Goal: Task Accomplishment & Management: Use online tool/utility

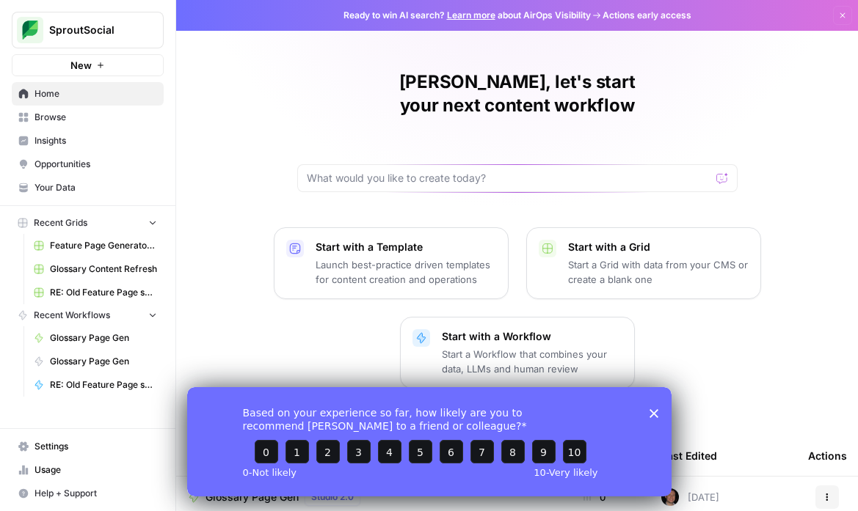
click at [654, 415] on icon "Close survey" at bounding box center [653, 413] width 9 height 9
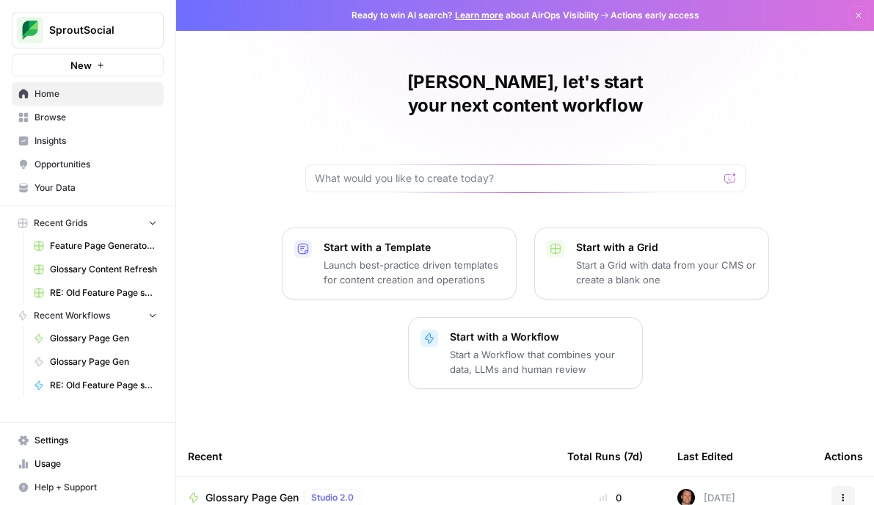
click at [127, 269] on span "Glossary Content Refresh" at bounding box center [103, 269] width 107 height 13
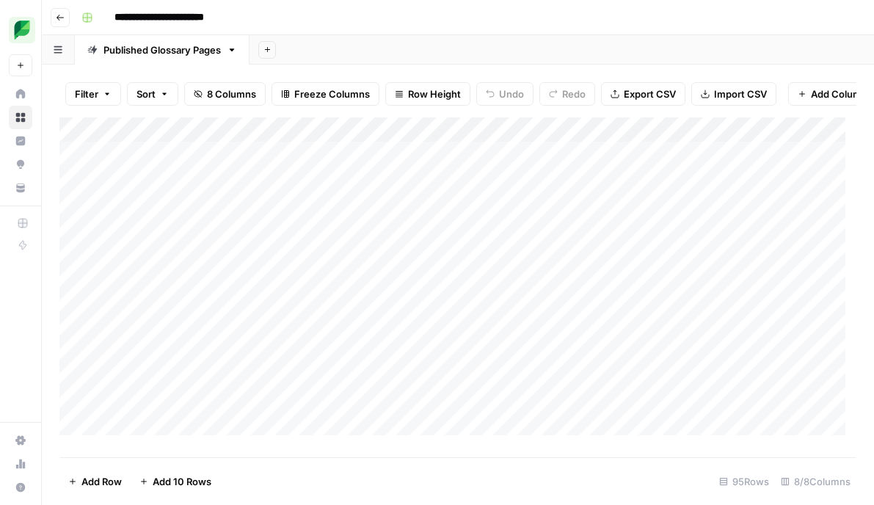
click at [61, 18] on icon "button" at bounding box center [60, 17] width 9 height 9
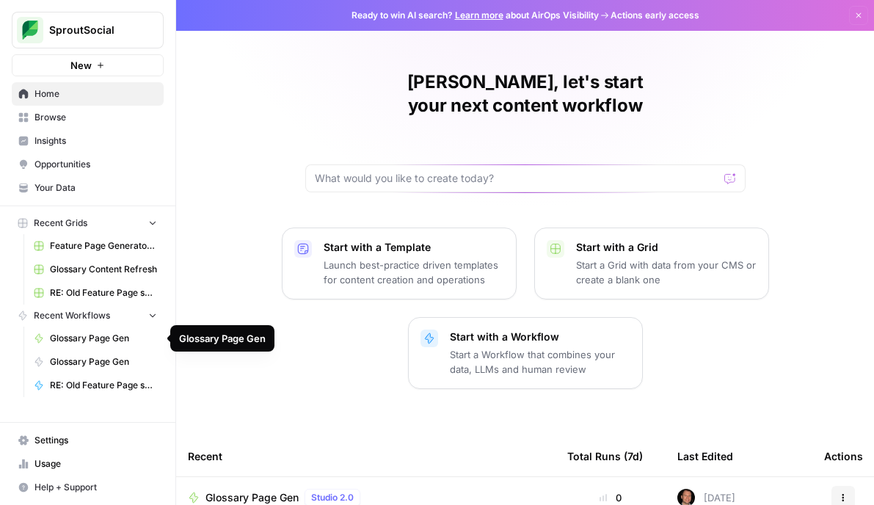
click at [82, 340] on span "Glossary Page Gen" at bounding box center [103, 338] width 107 height 13
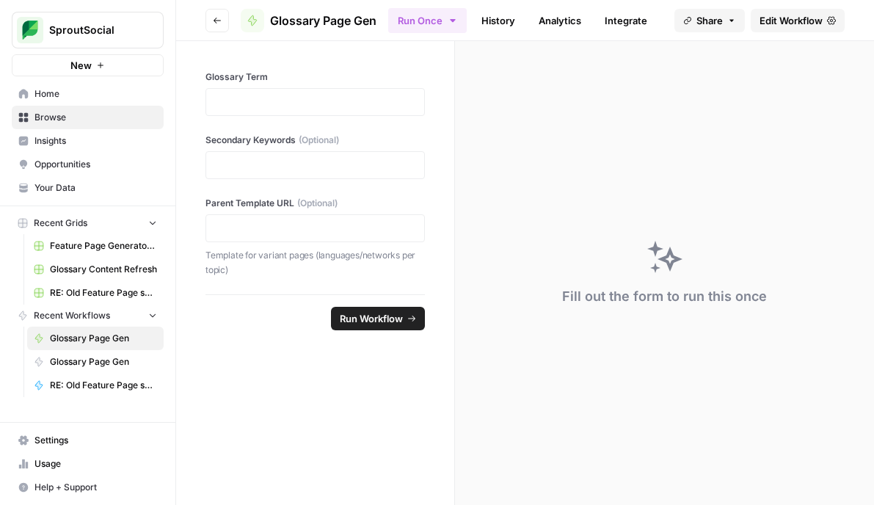
click at [766, 18] on span "Edit Workflow" at bounding box center [790, 20] width 63 height 15
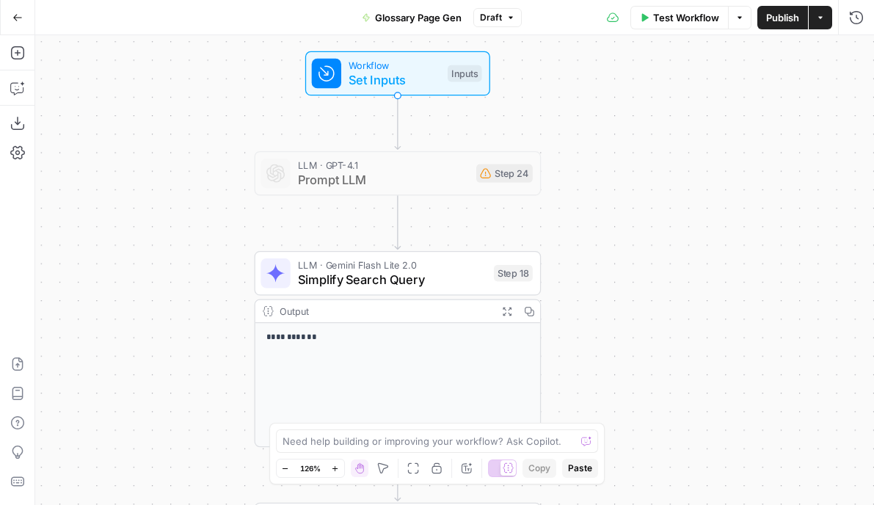
click at [419, 78] on span "Set Inputs" at bounding box center [395, 79] width 92 height 18
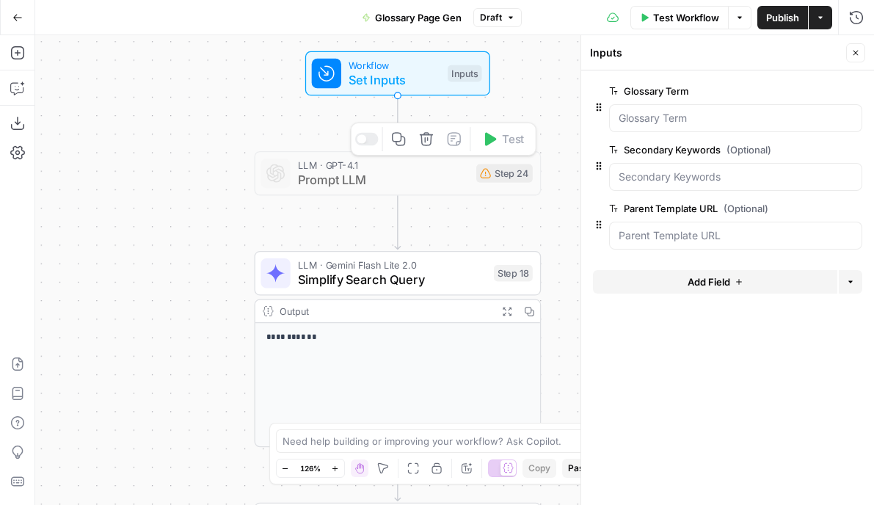
click at [401, 182] on span "Prompt LLM" at bounding box center [383, 179] width 171 height 18
click at [415, 175] on span "Prompt LLM" at bounding box center [383, 179] width 171 height 18
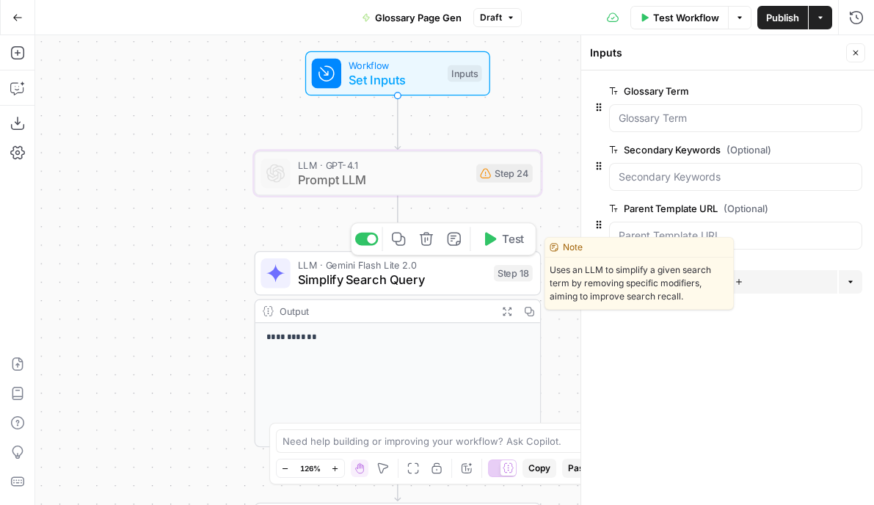
click at [364, 283] on span "Simplify Search Query" at bounding box center [392, 279] width 189 height 18
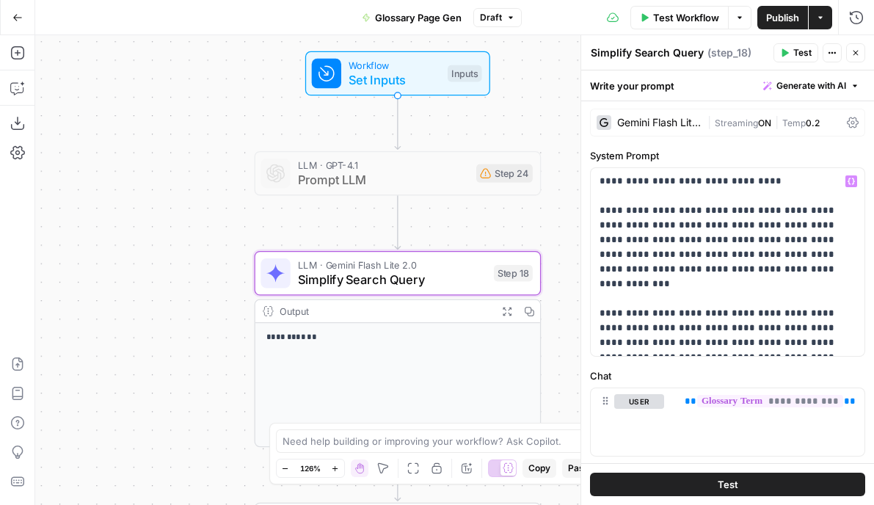
scroll to position [106, 0]
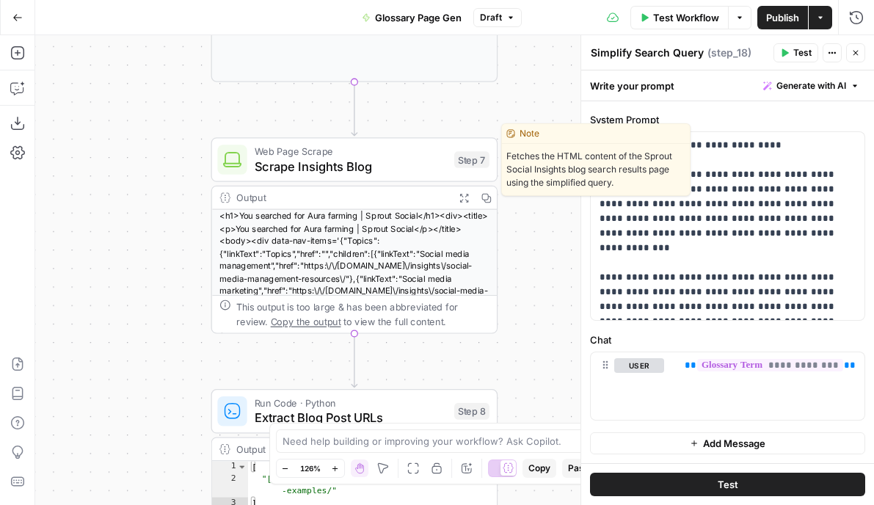
click at [399, 157] on span "Scrape Insights Blog" at bounding box center [351, 166] width 192 height 18
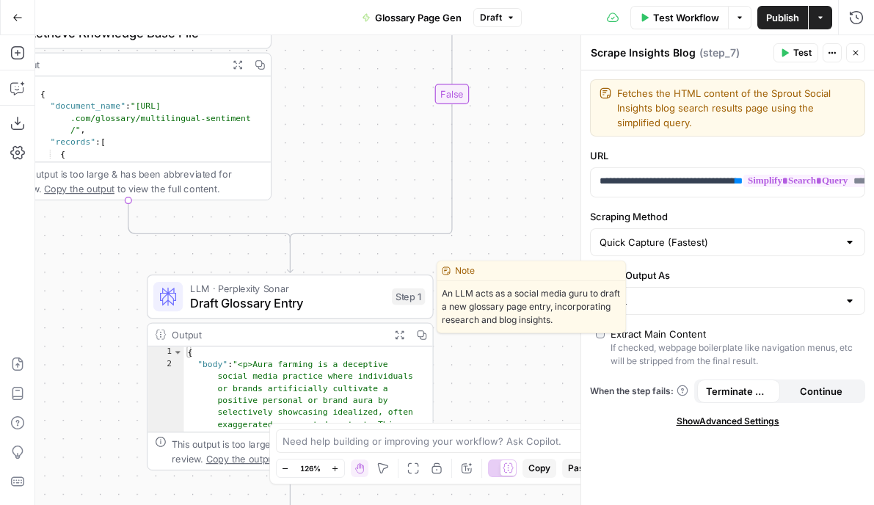
click at [332, 298] on span "Draft Glossary Entry" at bounding box center [287, 303] width 194 height 18
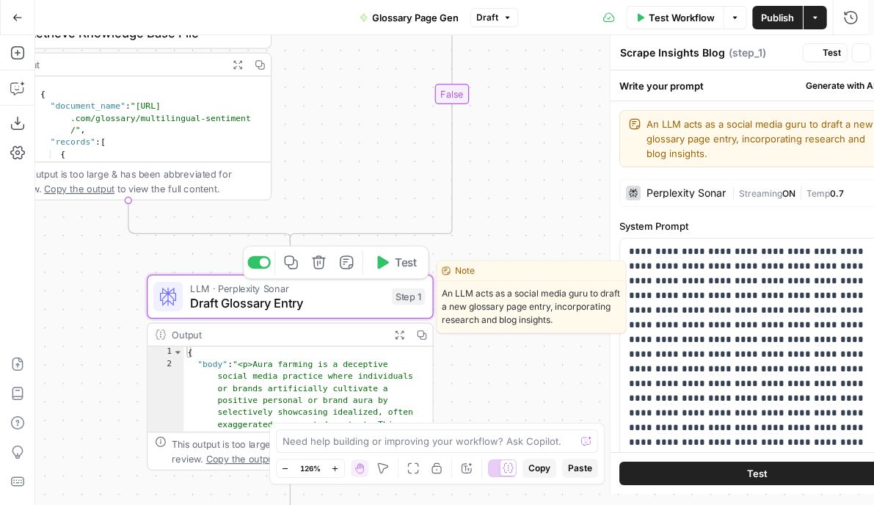
type textarea "Draft Glossary Entry"
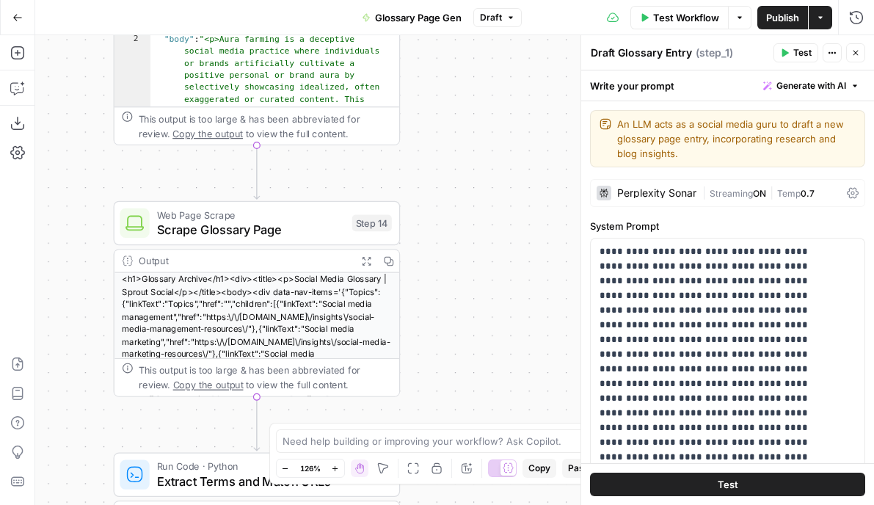
click at [313, 228] on span "Scrape Glossary Page" at bounding box center [251, 229] width 188 height 18
